Goal: Navigation & Orientation: Find specific page/section

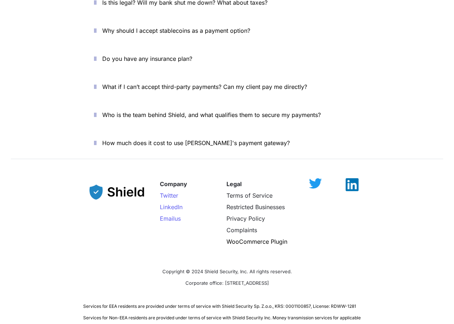
scroll to position [2565, 0]
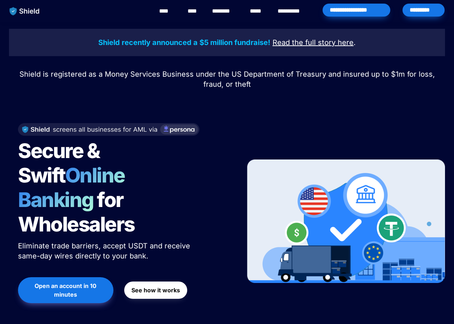
click at [299, 44] on u "Read the full story" at bounding box center [304, 42] width 63 height 9
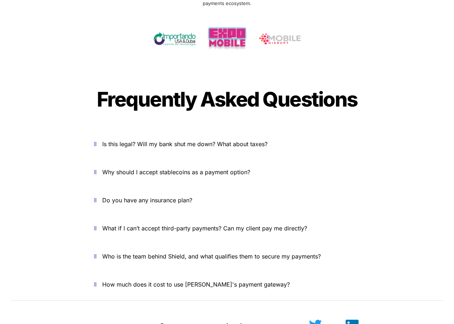
scroll to position [2565, 0]
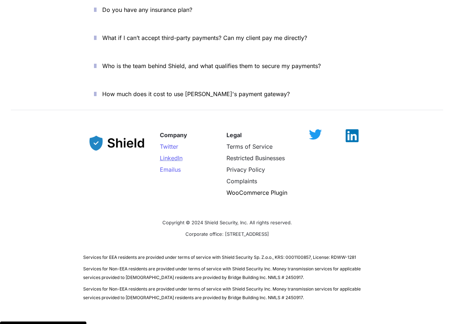
click at [174, 154] on span "LinkedIn" at bounding box center [171, 157] width 23 height 7
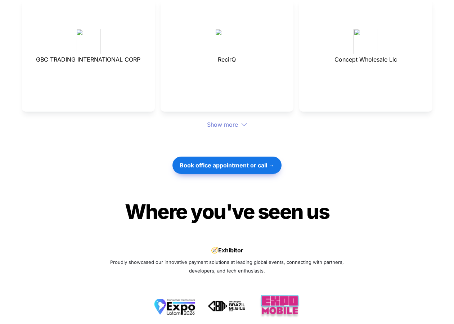
scroll to position [2565, 0]
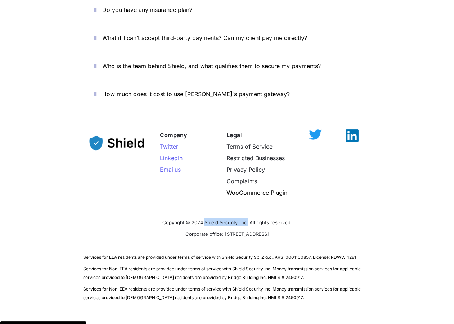
drag, startPoint x: 204, startPoint y: 198, endPoint x: 248, endPoint y: 197, distance: 43.6
click at [248, 220] on span "Copyright © 2024 Shield Security, Inc. All rights reserved." at bounding box center [227, 223] width 130 height 6
copy span "Shield Security, Inc."
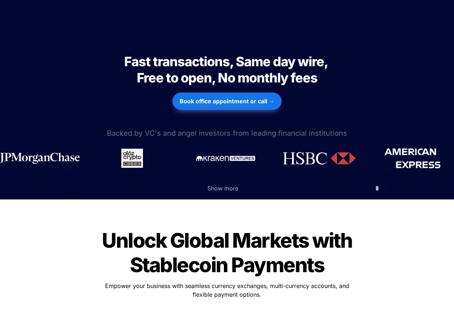
scroll to position [0, 0]
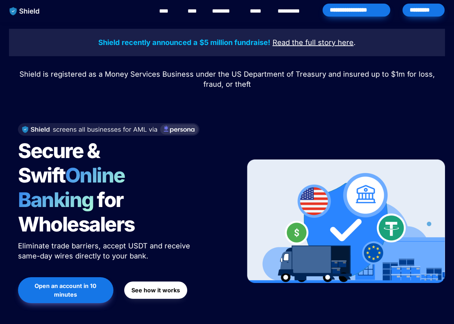
click at [223, 11] on link "********" at bounding box center [225, 11] width 26 height 9
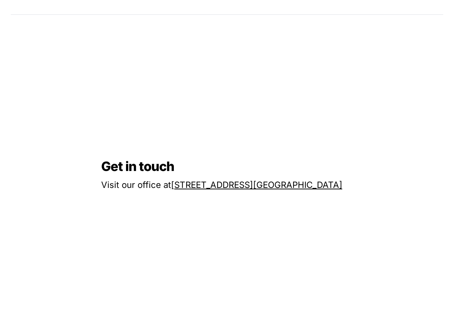
scroll to position [539, 0]
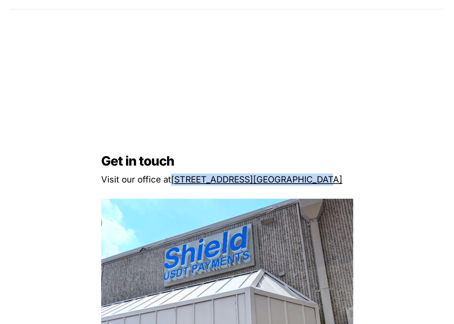
drag, startPoint x: 347, startPoint y: 177, endPoint x: 172, endPoint y: 174, distance: 174.6
click at [172, 174] on p "Visit our office at 2608 NW 72nd Ave, Miami, FL 33122" at bounding box center [227, 179] width 252 height 15
copy p "2608 NW 72nd Ave, Miami, FL 33122"
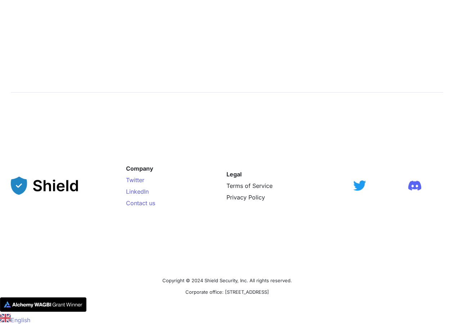
click at [188, 248] on div "Company Twitter LinkedIn Contact us" at bounding box center [171, 185] width 90 height 163
click at [143, 202] on span "Contact us" at bounding box center [140, 202] width 29 height 7
click at [253, 183] on span "Terms of Service" at bounding box center [249, 185] width 46 height 7
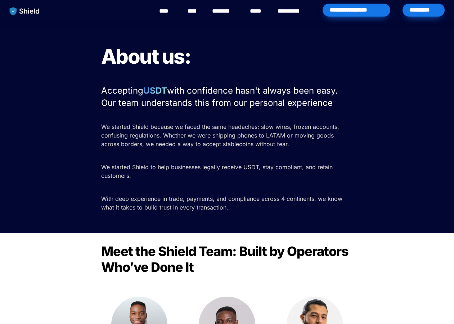
scroll to position [1145, 0]
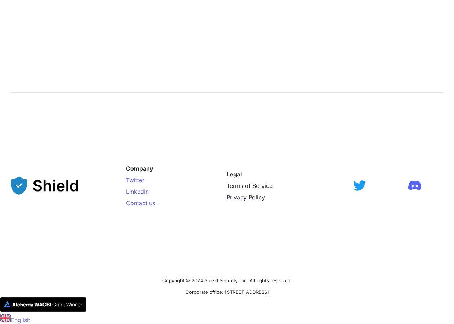
click at [246, 198] on span "Privacy Policy" at bounding box center [245, 197] width 39 height 7
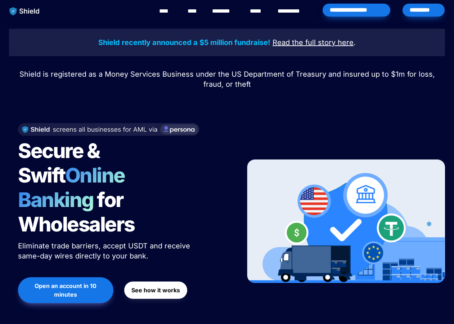
click at [221, 12] on link "********" at bounding box center [225, 11] width 26 height 9
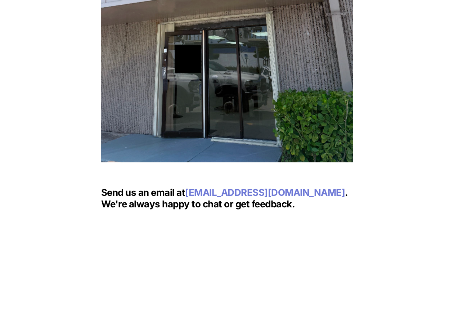
scroll to position [1145, 0]
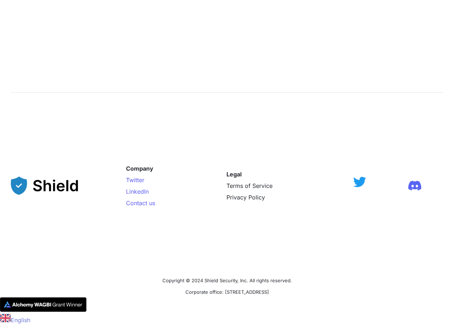
click at [359, 186] on img at bounding box center [359, 182] width 13 height 10
click at [294, 254] on div "Legal Terms of Service Privacy Policy" at bounding box center [279, 185] width 107 height 163
click at [414, 187] on div at bounding box center [414, 186] width 57 height 10
click at [418, 182] on img at bounding box center [414, 182] width 13 height 10
click at [164, 235] on div "Company Twitter LinkedIn Contact us" at bounding box center [171, 185] width 90 height 163
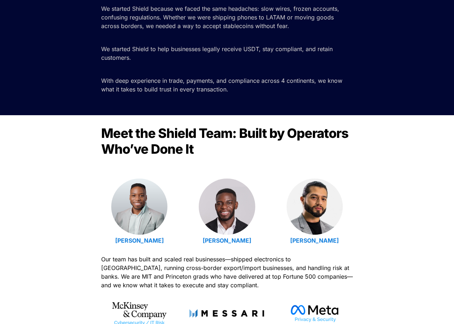
scroll to position [138, 0]
